Goal: Task Accomplishment & Management: Use online tool/utility

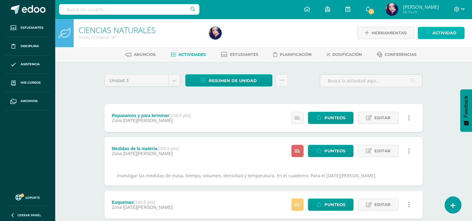
click at [439, 31] on span "Actividad" at bounding box center [444, 33] width 24 height 12
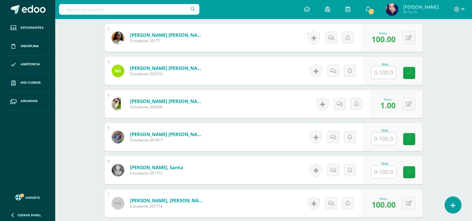
scroll to position [232, 0]
